Goal: Task Accomplishment & Management: Complete application form

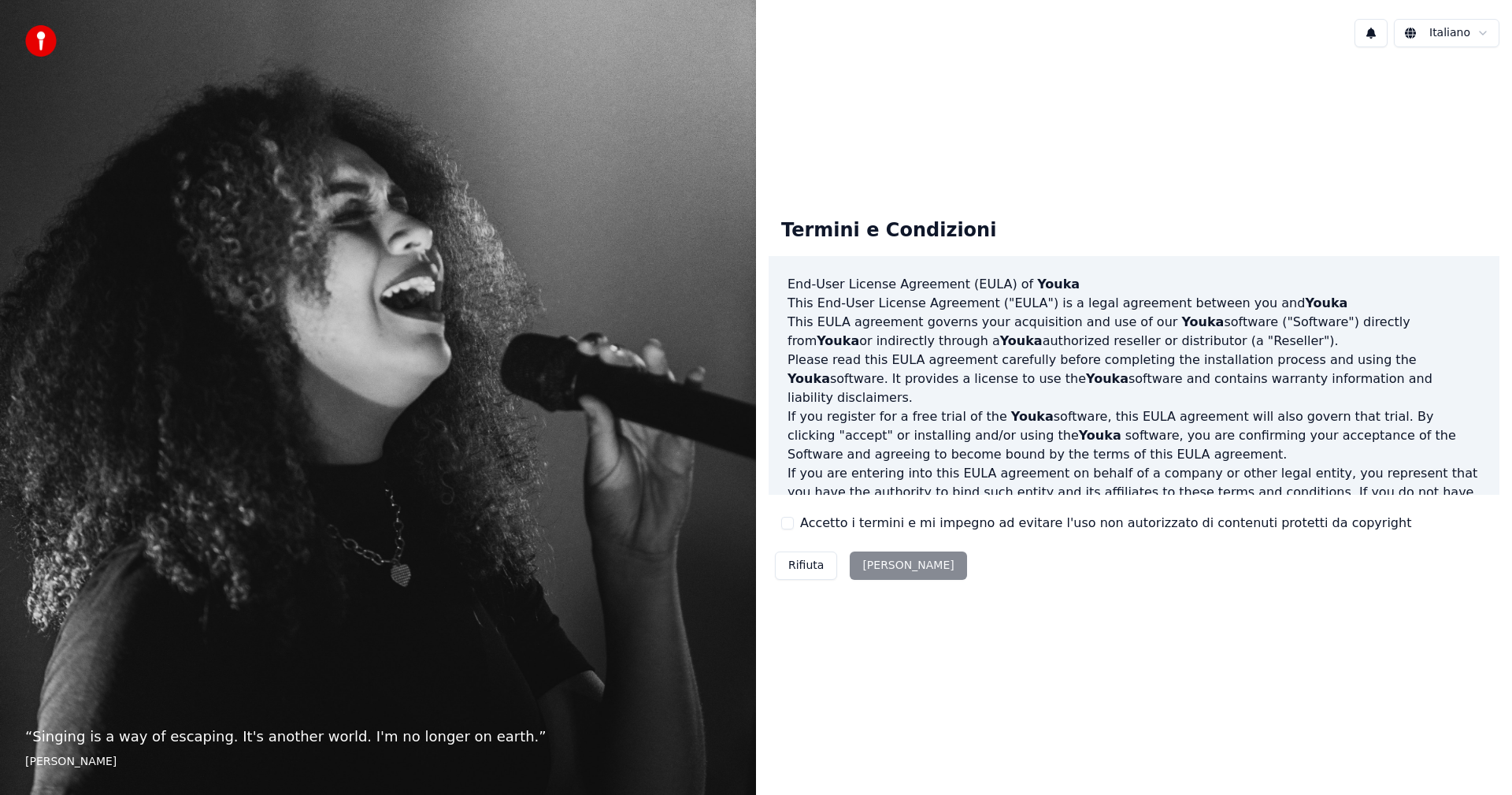
click at [904, 567] on div "Rifiuta [PERSON_NAME]" at bounding box center [871, 565] width 205 height 41
click at [890, 576] on div "Rifiuta [PERSON_NAME]" at bounding box center [871, 565] width 205 height 41
click at [888, 564] on div "Rifiuta [PERSON_NAME]" at bounding box center [871, 565] width 205 height 41
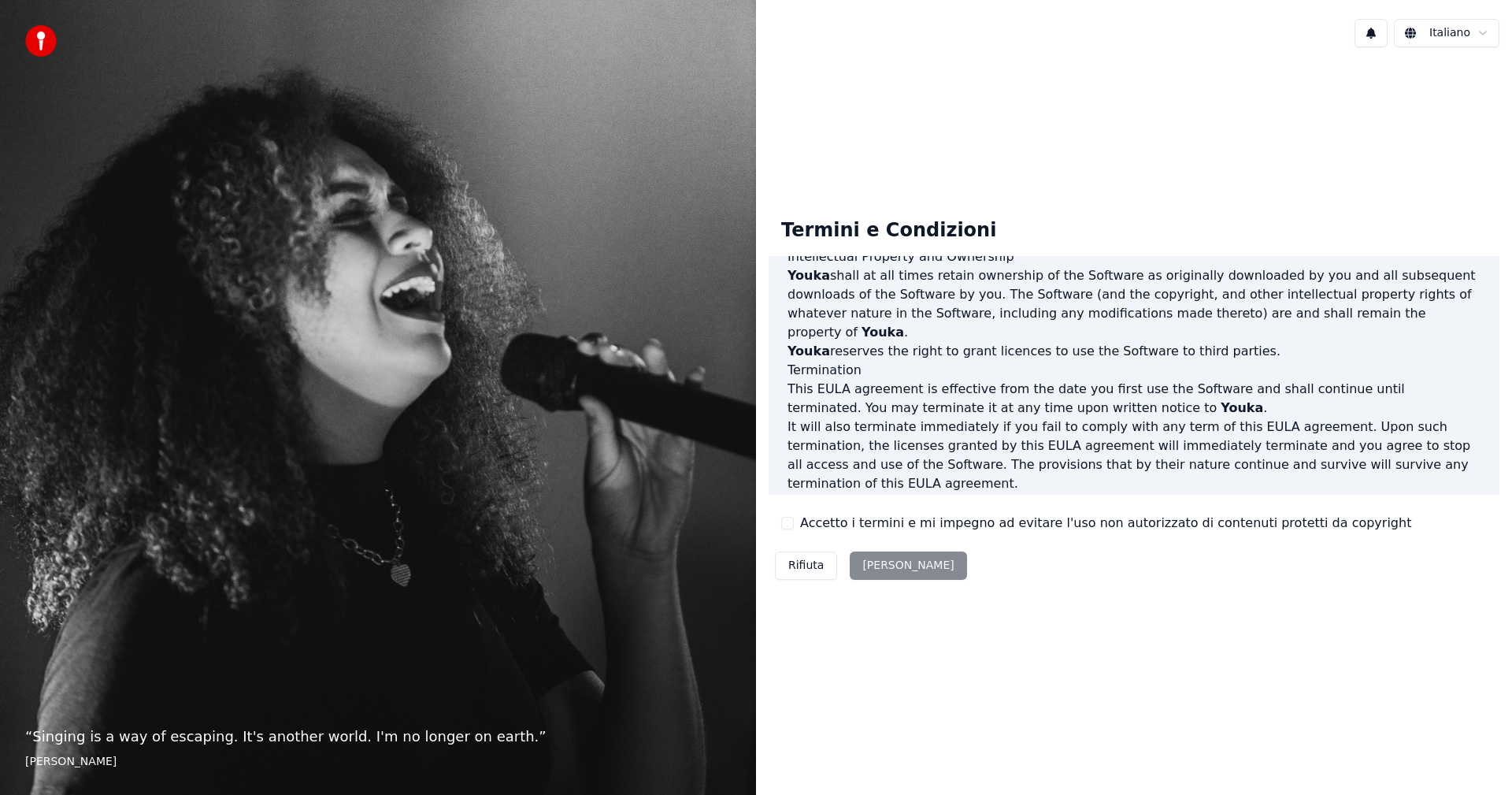
scroll to position [630, 0]
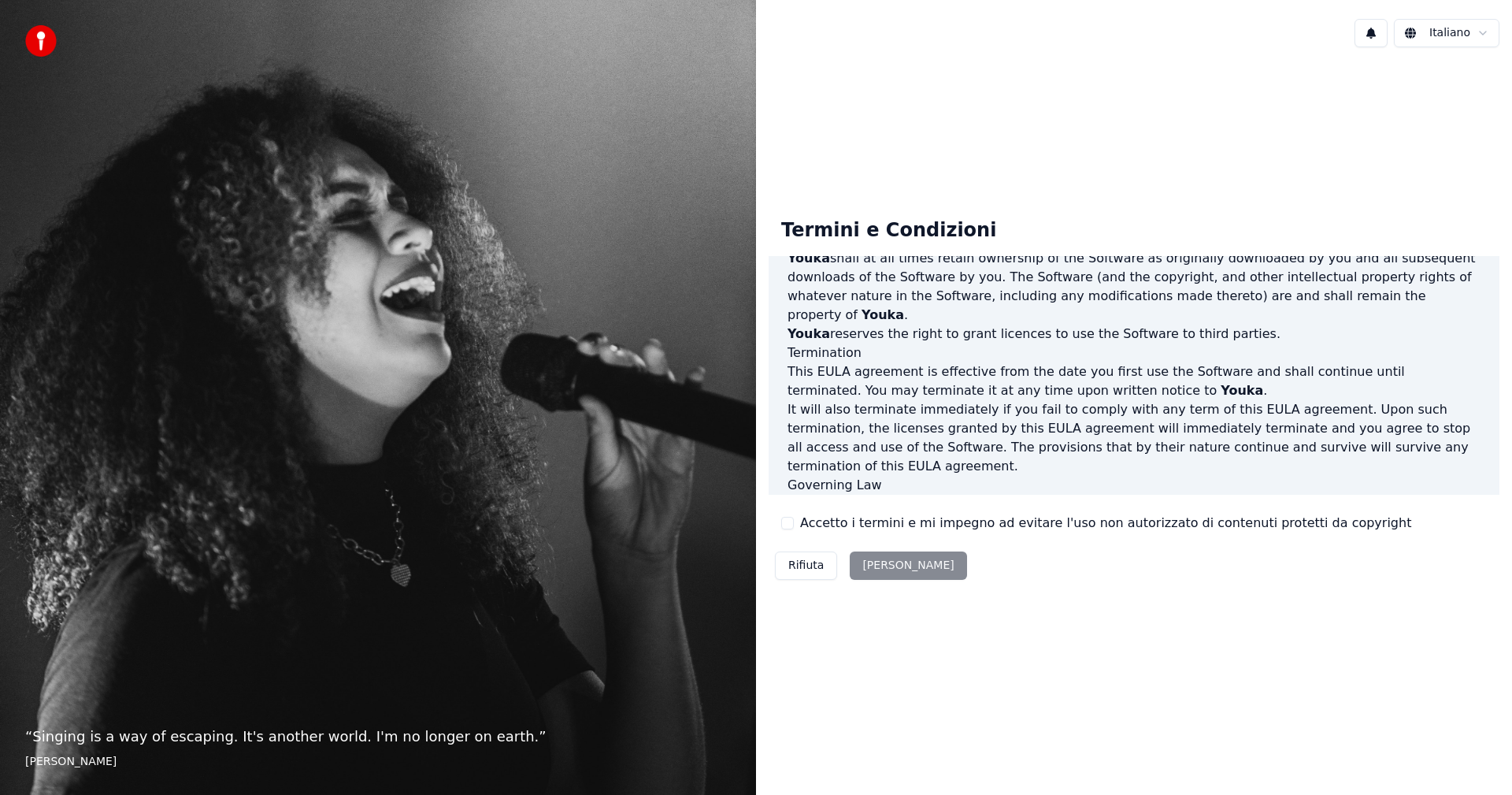
click at [873, 557] on div "Rifiuta [PERSON_NAME]" at bounding box center [871, 565] width 205 height 41
click at [872, 572] on div "Rifiuta [PERSON_NAME]" at bounding box center [871, 565] width 205 height 41
drag, startPoint x: 1254, startPoint y: 508, endPoint x: 1133, endPoint y: 524, distance: 122.1
click at [1254, 509] on div "Termini e Condizioni End-User License Agreement ([PERSON_NAME]) of Youka This E…" at bounding box center [1134, 395] width 731 height 380
click at [934, 541] on div "Termini e Condizioni End-User License Agreement ([PERSON_NAME]) of Youka This E…" at bounding box center [1134, 395] width 731 height 380
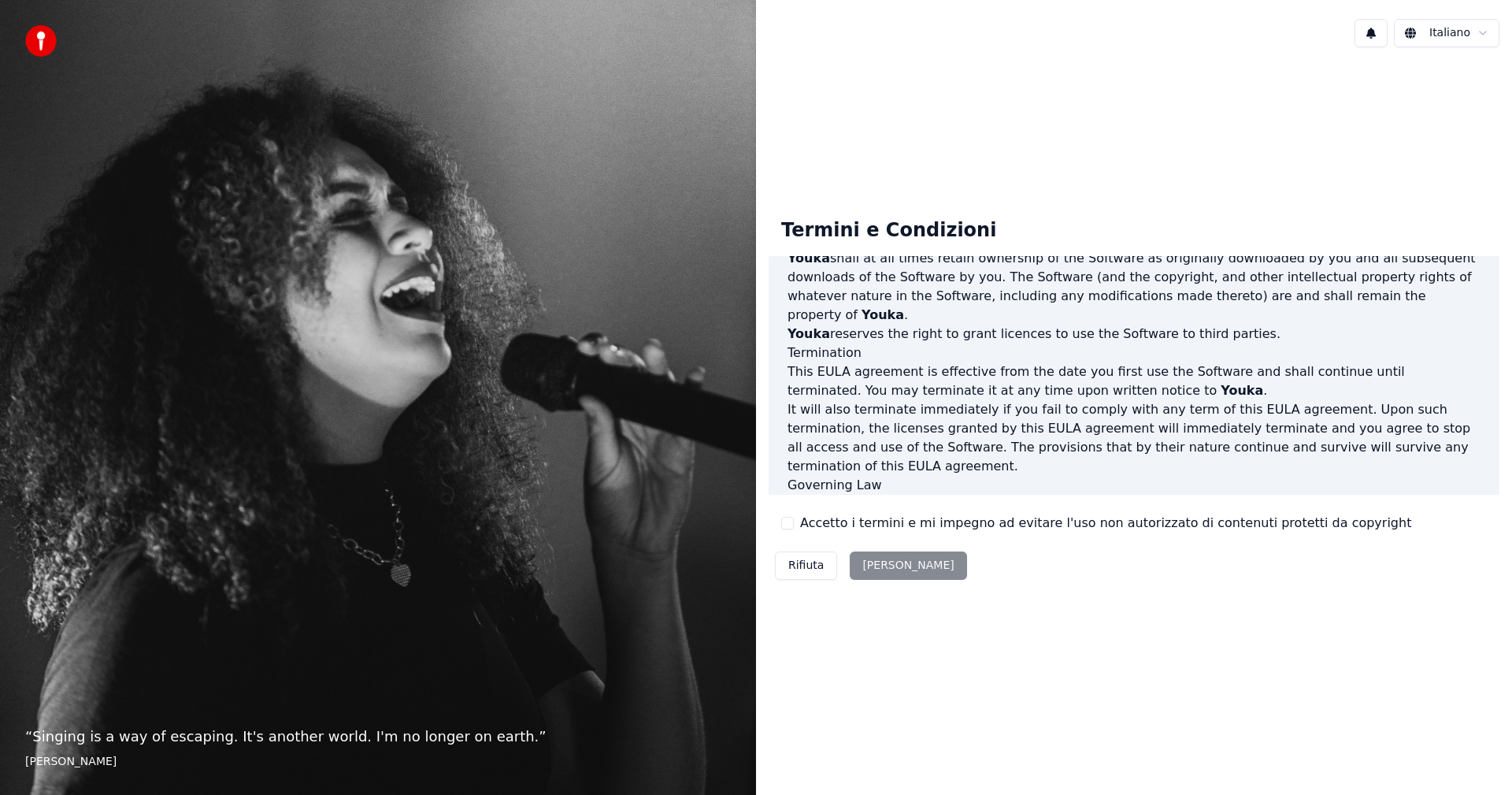
click at [782, 527] on div "Termini e Condizioni End-User License Agreement ([PERSON_NAME]) of Youka This E…" at bounding box center [1134, 395] width 731 height 380
click at [786, 529] on button "Accetto i termini e mi impegno ad evitare l'uso non autorizzato di contenuti pr…" at bounding box center [787, 522] width 13 height 13
click at [886, 569] on button "[PERSON_NAME]" at bounding box center [908, 566] width 117 height 29
